Goal: Book appointment/travel/reservation

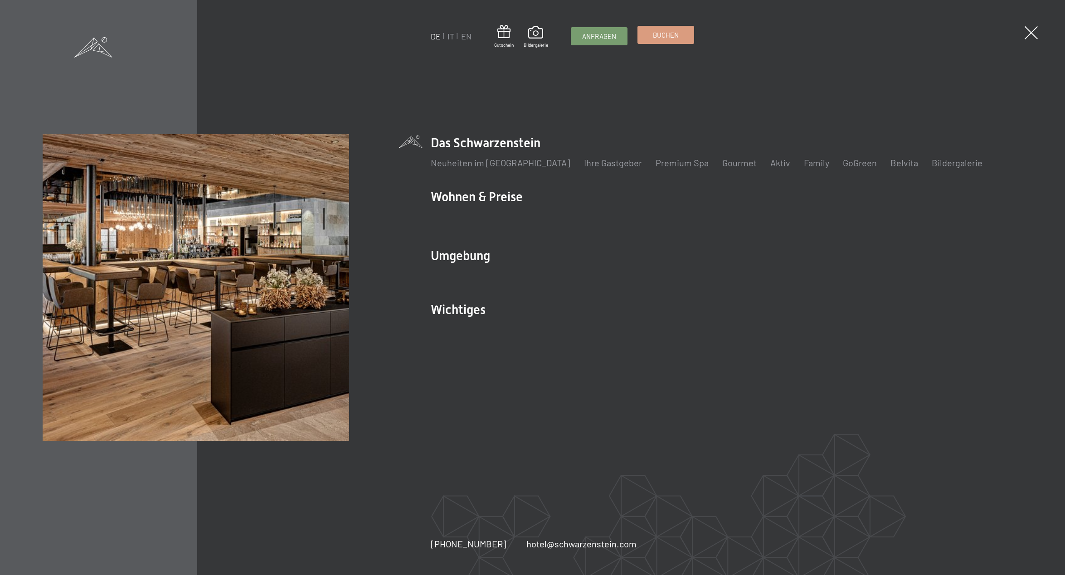
click at [661, 37] on span "Buchen" at bounding box center [666, 35] width 26 height 10
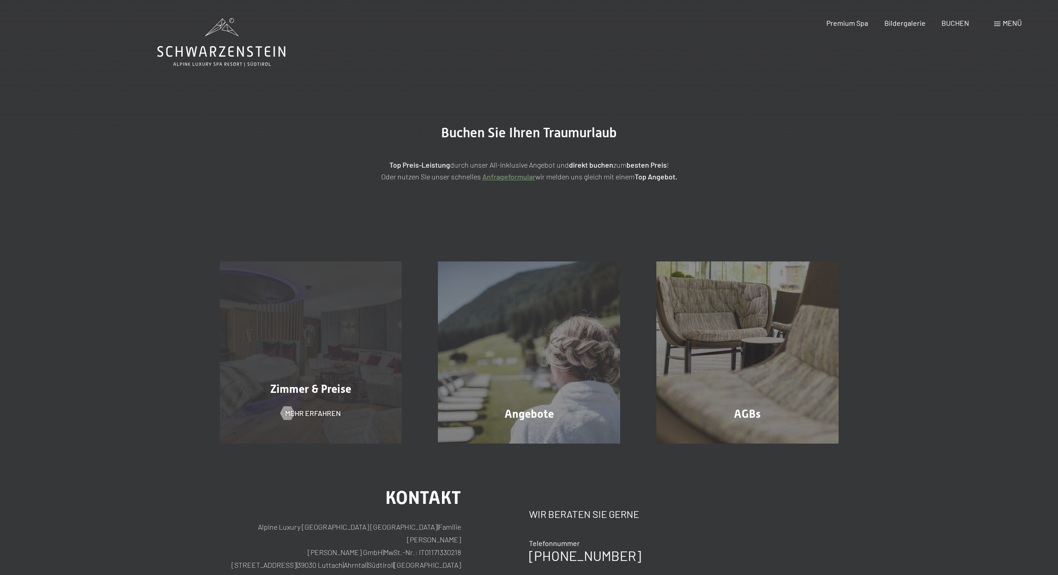
click at [312, 384] on span "Zimmer & Preise" at bounding box center [310, 389] width 81 height 13
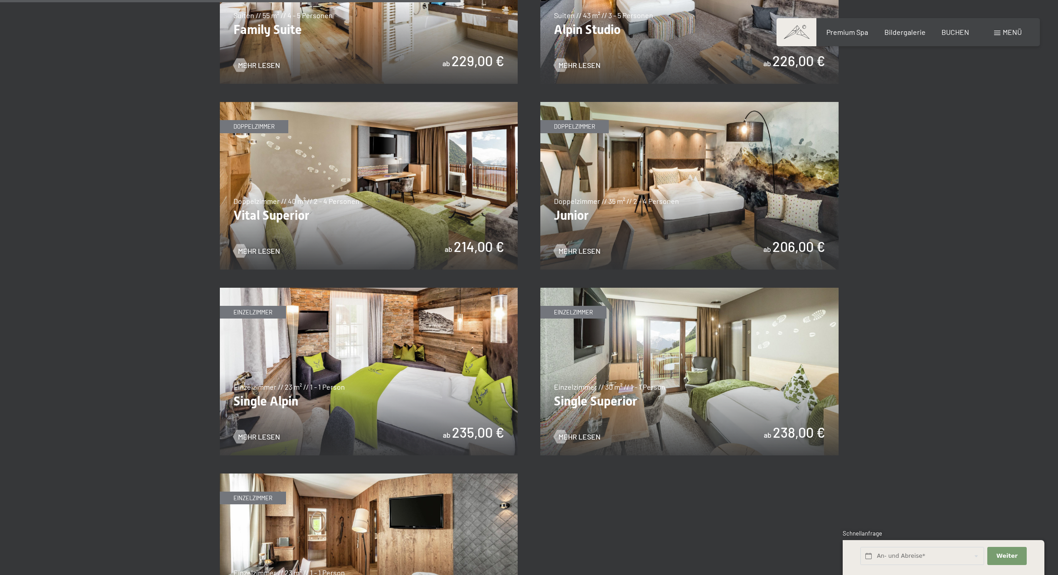
scroll to position [1241, 0]
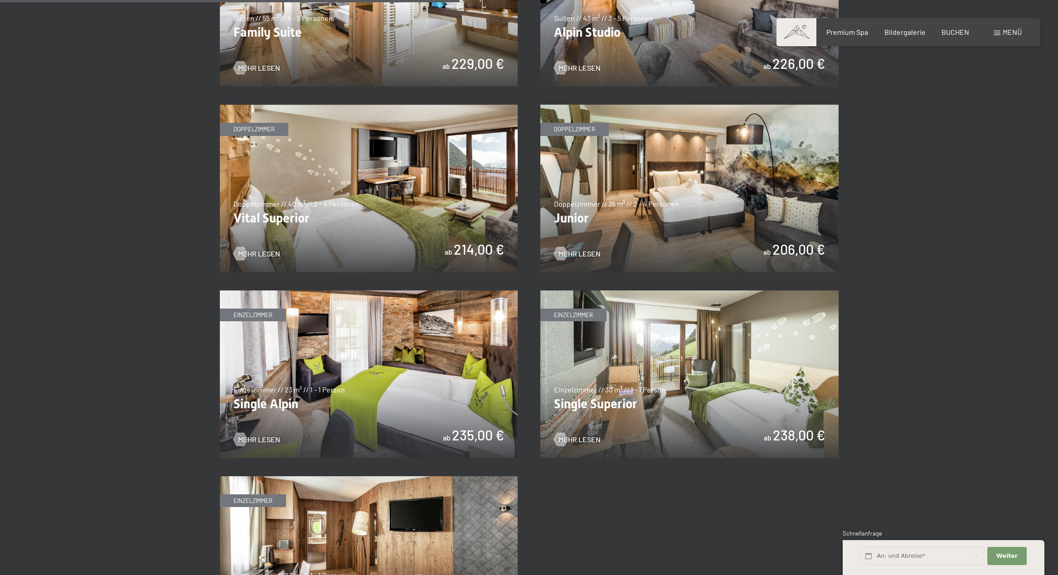
click at [637, 195] on img at bounding box center [689, 189] width 298 height 168
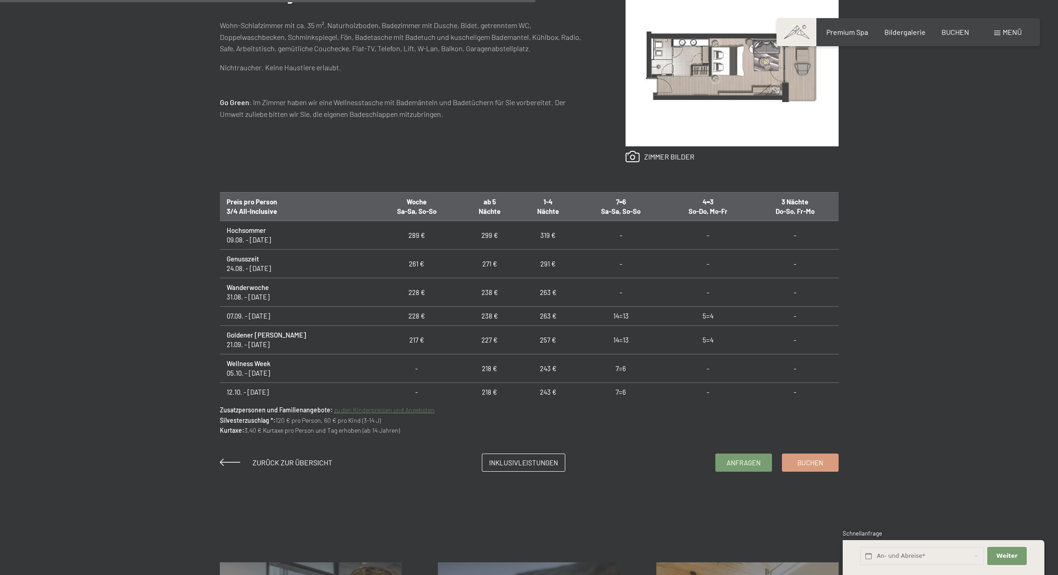
click at [1014, 33] on span "Menü" at bounding box center [1012, 32] width 19 height 9
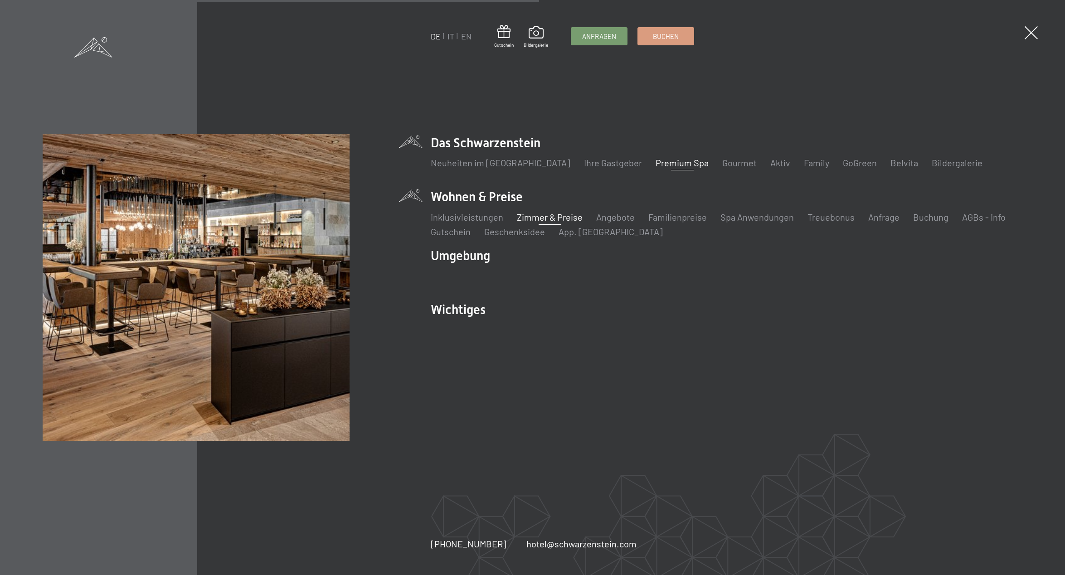
click at [661, 165] on link "Premium Spa" at bounding box center [682, 162] width 53 height 11
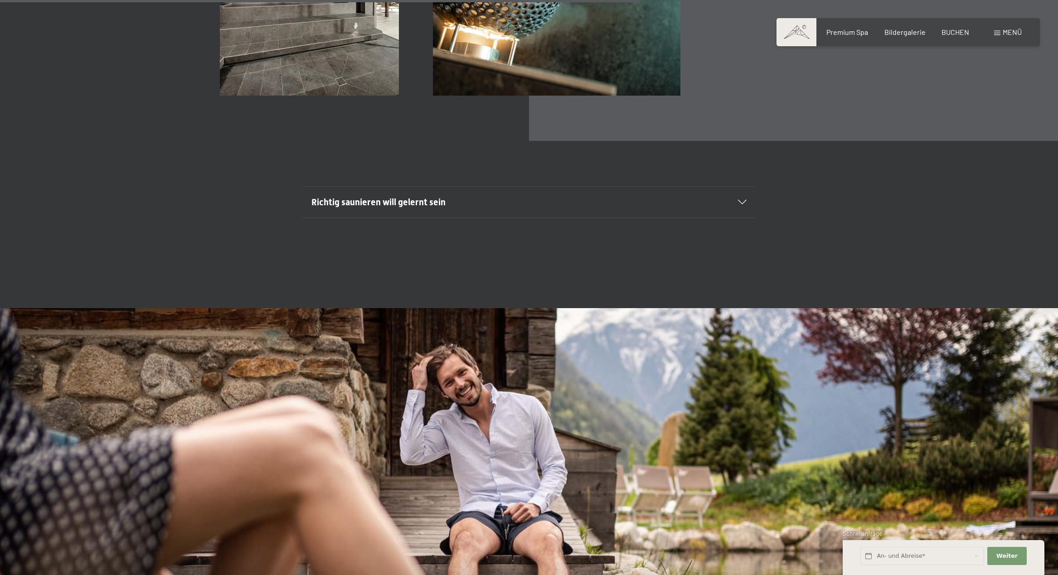
scroll to position [3932, 0]
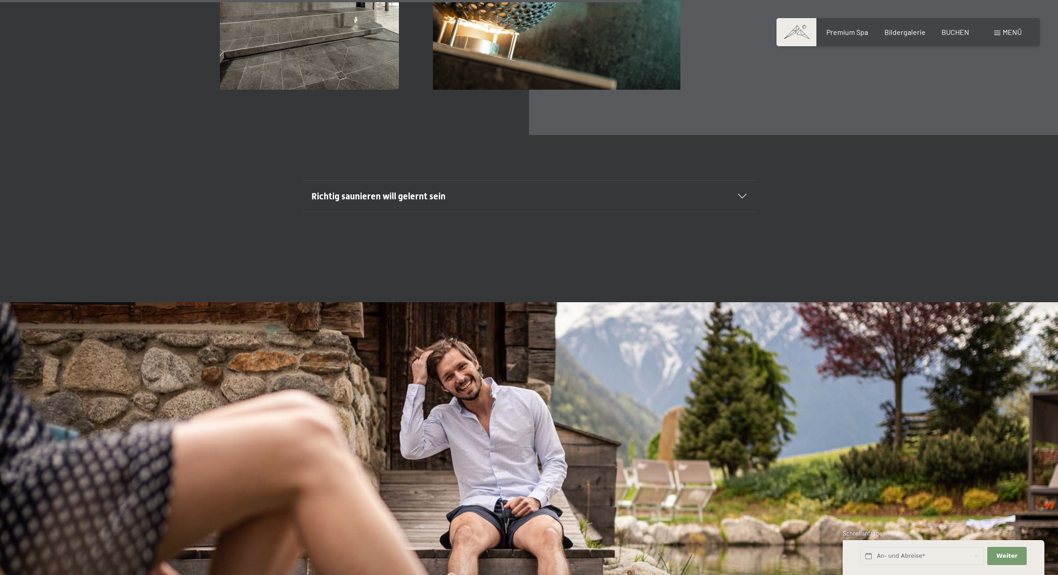
click at [747, 198] on icon at bounding box center [742, 196] width 9 height 5
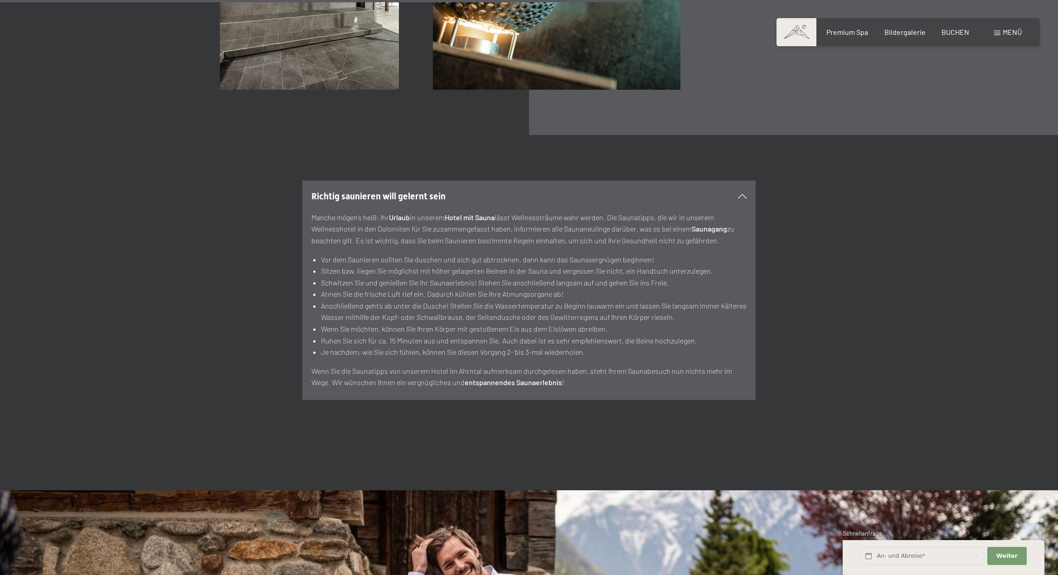
click at [747, 198] on section "Richtig saunieren will gelernt sein Manche mögen’s heiß: Ihr Urlaub in unserem …" at bounding box center [528, 290] width 453 height 220
click at [915, 227] on div "Richtig saunieren will gelernt sein Manche mögen’s heiß: Ihr Urlaub in unserem …" at bounding box center [529, 291] width 1058 height 220
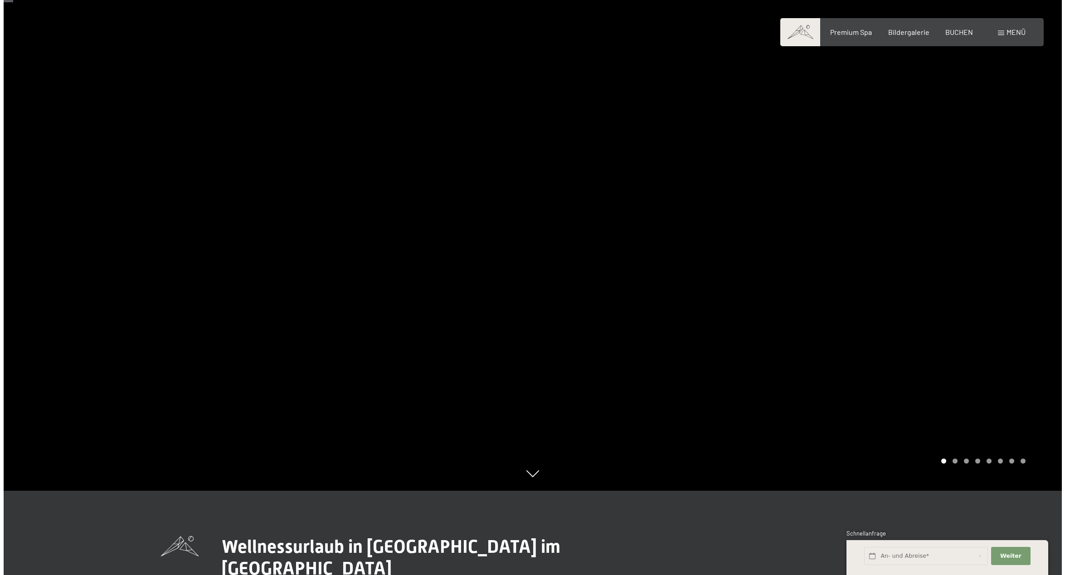
scroll to position [61, 0]
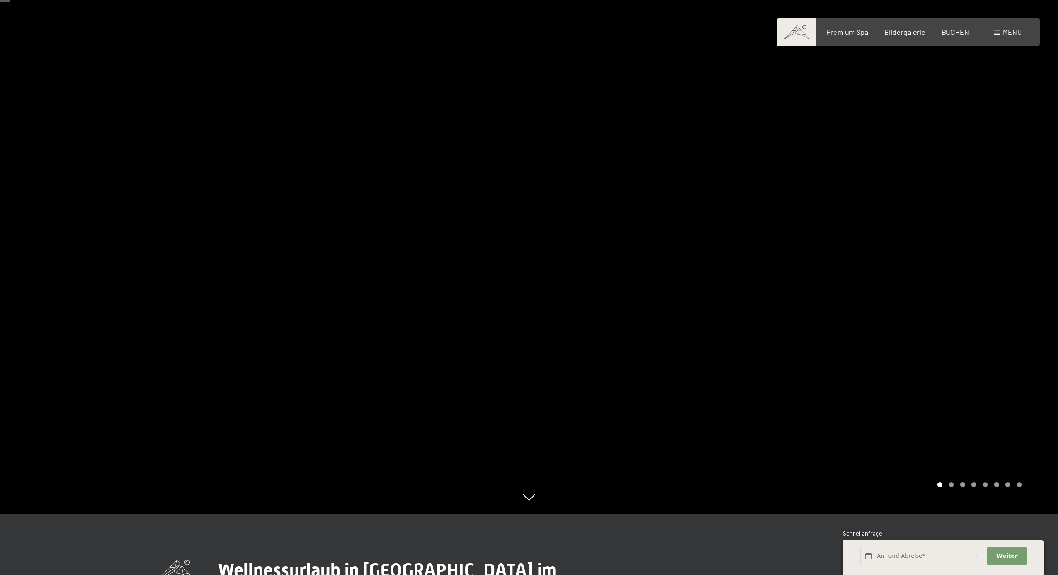
click at [1004, 33] on span "Menü" at bounding box center [1012, 32] width 19 height 9
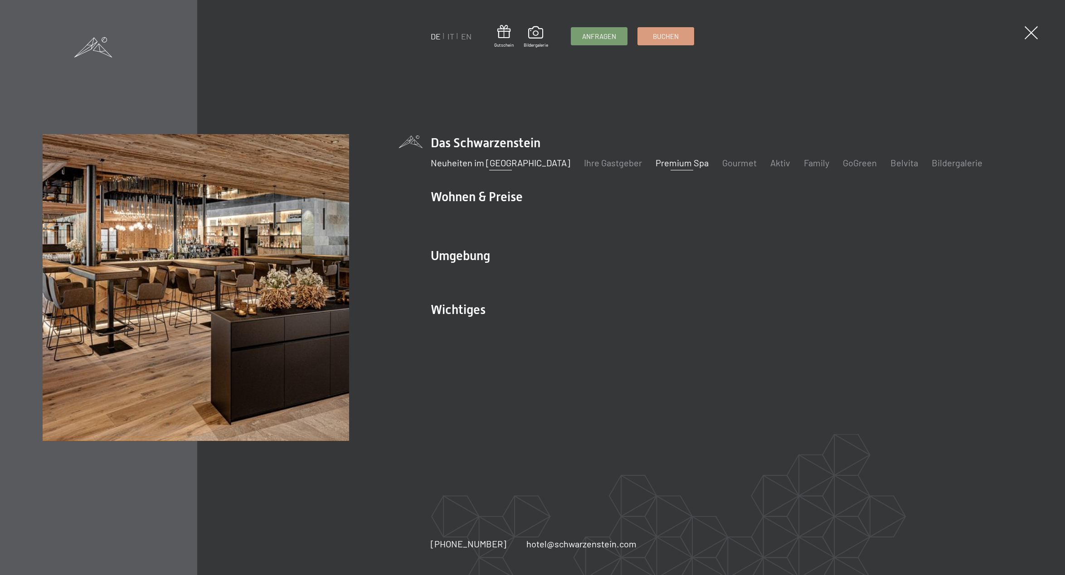
click at [462, 165] on link "Neuheiten im [GEOGRAPHIC_DATA]" at bounding box center [501, 162] width 140 height 11
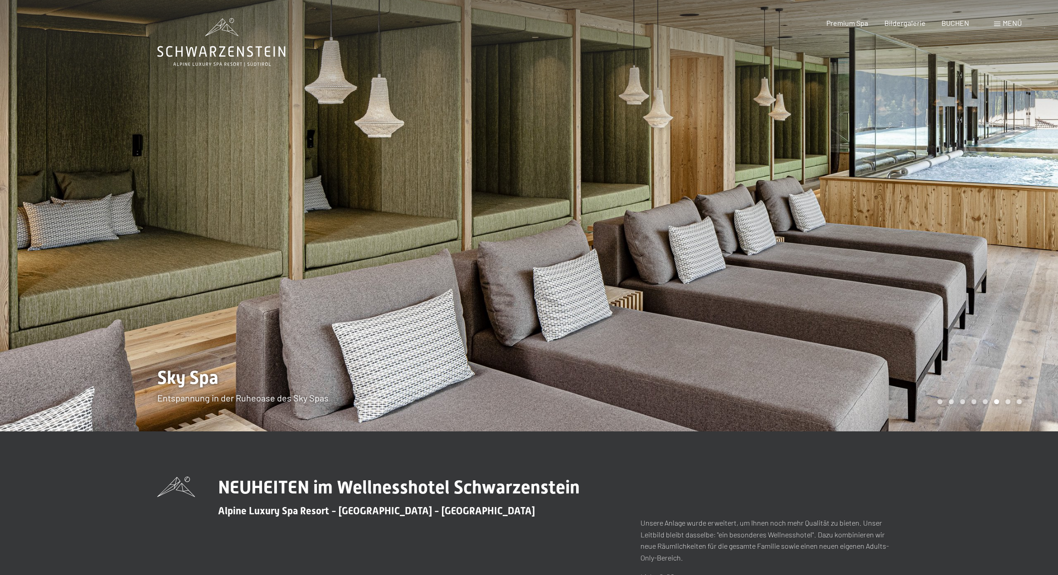
click at [1011, 24] on span "Menü" at bounding box center [1012, 23] width 19 height 9
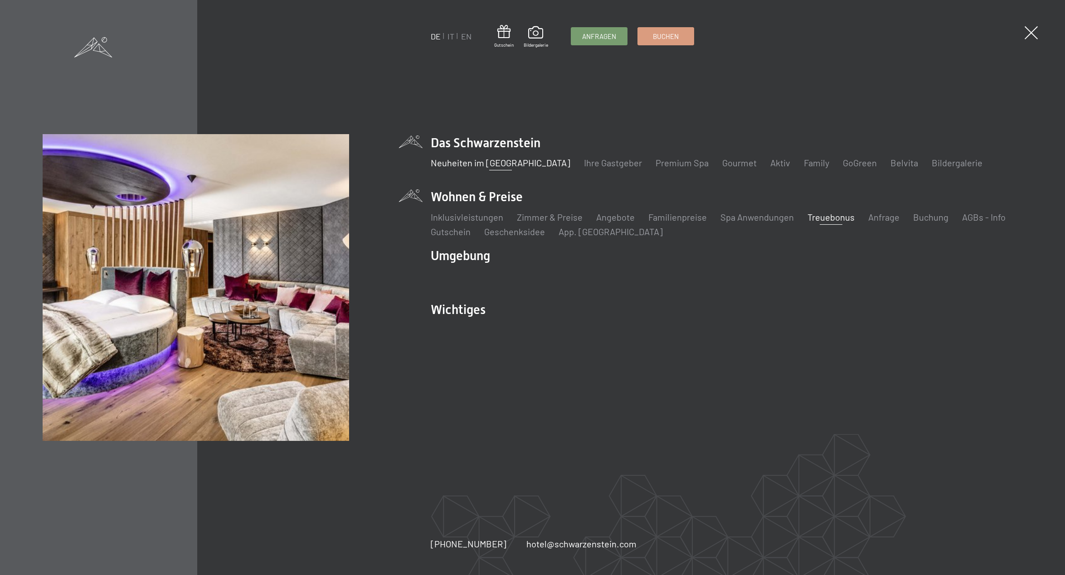
click at [817, 219] on link "Treuebonus" at bounding box center [831, 217] width 47 height 11
